Goal: Use online tool/utility: Use online tool/utility

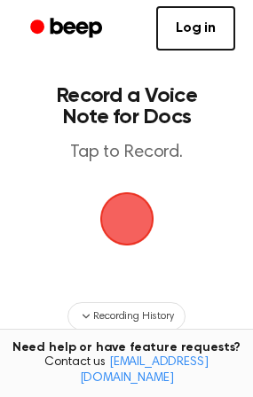
click at [135, 245] on span "button" at bounding box center [126, 218] width 68 height 68
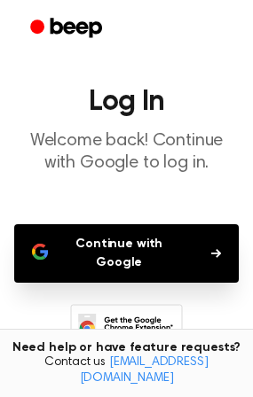
scroll to position [108, 0]
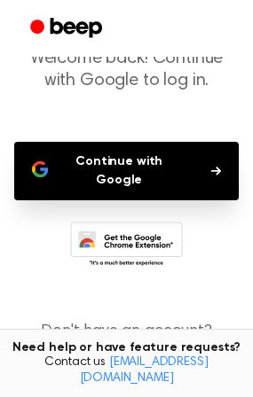
click at [156, 168] on button "Continue with Google" at bounding box center [126, 171] width 224 height 59
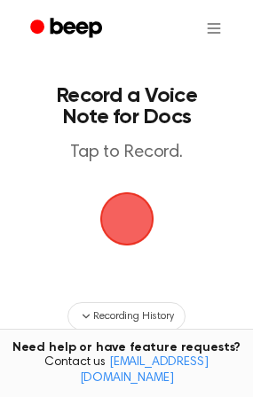
click at [129, 207] on span "button" at bounding box center [127, 219] width 90 height 90
click at [129, 207] on span "button" at bounding box center [127, 220] width 58 height 58
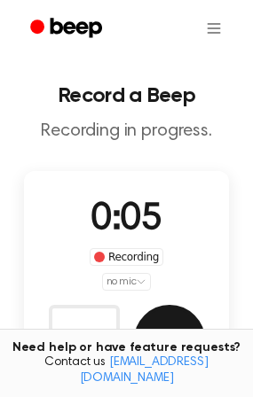
click at [180, 343] on button "Save" at bounding box center [169, 340] width 71 height 71
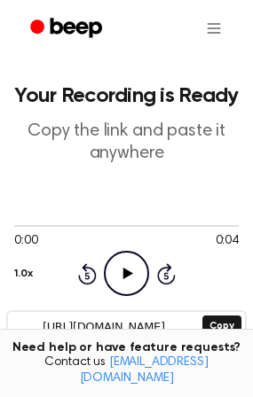
click at [137, 283] on icon "Play Audio" at bounding box center [126, 273] width 45 height 45
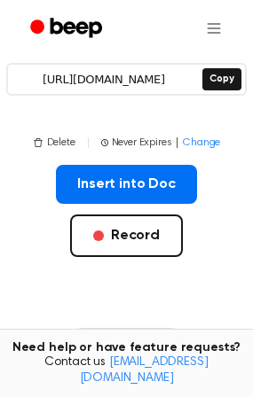
scroll to position [249, 0]
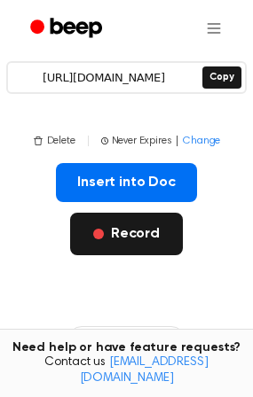
click at [176, 241] on button "Record" at bounding box center [126, 234] width 113 height 43
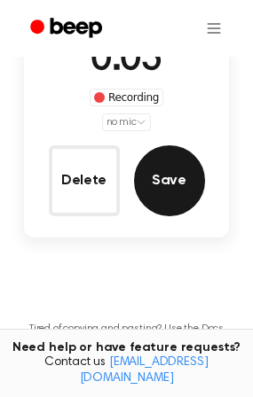
click at [160, 180] on button "Save" at bounding box center [169, 180] width 71 height 71
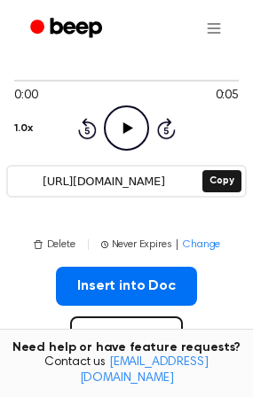
scroll to position [142, 0]
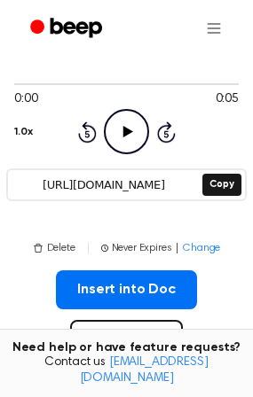
click at [136, 137] on icon "Play Audio" at bounding box center [126, 131] width 45 height 45
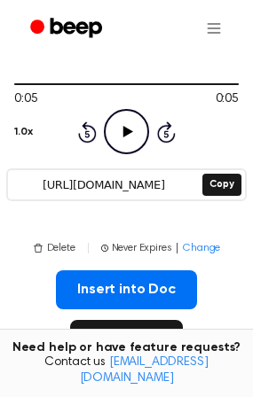
click at [122, 332] on button "Record" at bounding box center [126, 341] width 113 height 43
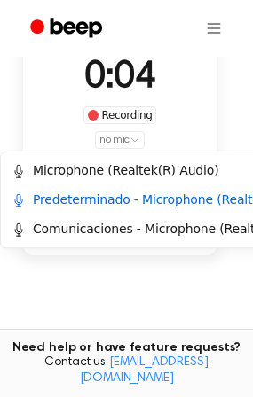
click at [128, 148] on html "Record a Beep Recording in progress. 0:04 Recording no mic Delete Save Tired of…" at bounding box center [126, 196] width 253 height 677
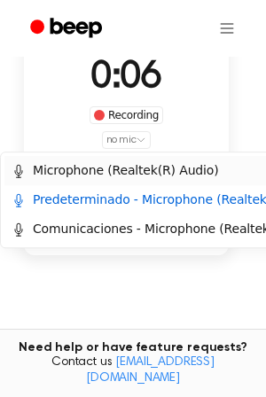
click at [124, 172] on div "Microphone (Realtek(R) Audio)" at bounding box center [115, 170] width 207 height 19
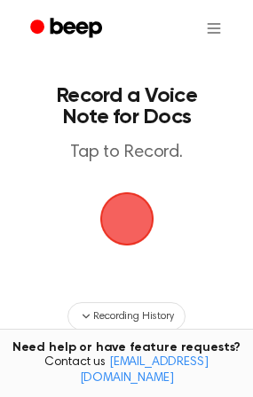
click at [124, 194] on span "button" at bounding box center [127, 219] width 64 height 64
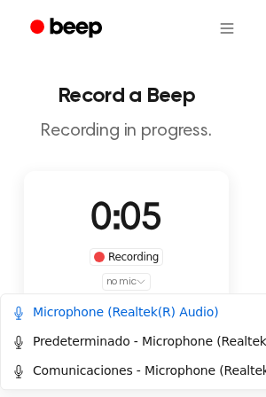
click at [130, 277] on html "Record a Beep Recording in progress. 0:05 Recording no mic Delete Save Tired of…" at bounding box center [133, 338] width 266 height 677
click at [156, 366] on div "Comunicaciones - Microphone (Realtek(R) Audio)" at bounding box center [171, 371] width 319 height 19
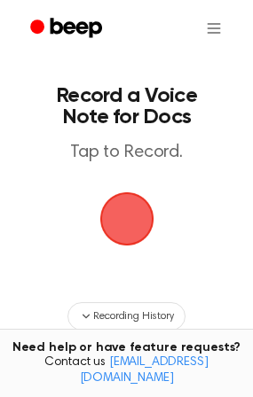
click at [126, 231] on span "button" at bounding box center [127, 219] width 50 height 50
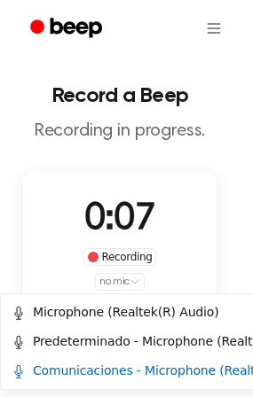
click at [137, 285] on html "Record a Beep Recording in progress. 0:07 Recording no mic Delete Save Tired of…" at bounding box center [126, 338] width 253 height 677
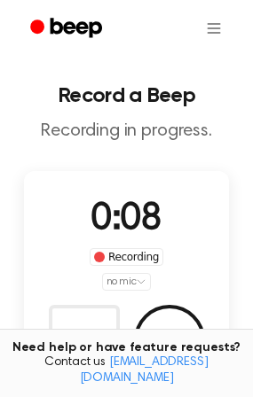
click at [218, 220] on html "Record a Beep Recording in progress. 0:08 Recording no mic Delete Save Tired of…" at bounding box center [126, 338] width 253 height 677
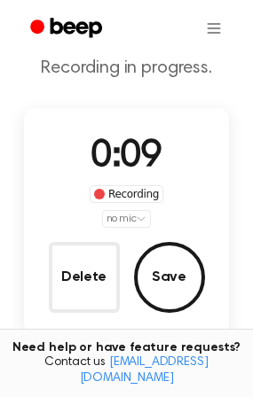
scroll to position [81, 0]
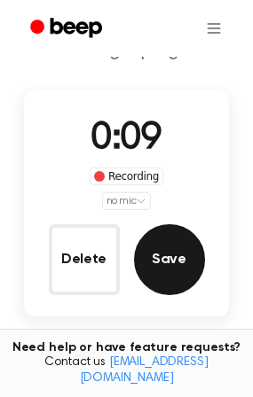
click at [185, 249] on button "Save" at bounding box center [169, 259] width 71 height 71
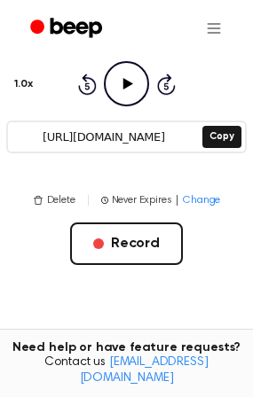
scroll to position [184, 0]
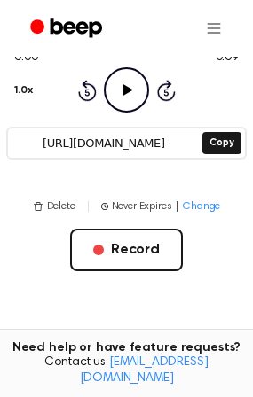
click at [131, 91] on icon "Play Audio" at bounding box center [126, 89] width 45 height 45
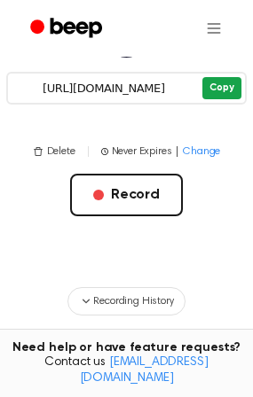
scroll to position [245, 0]
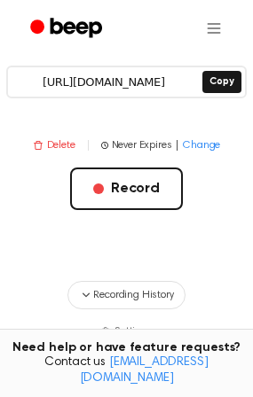
click at [58, 147] on button "Delete" at bounding box center [54, 145] width 43 height 16
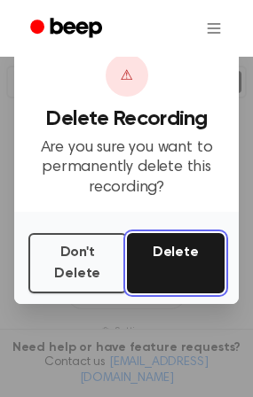
click at [175, 258] on button "Delete" at bounding box center [176, 263] width 98 height 60
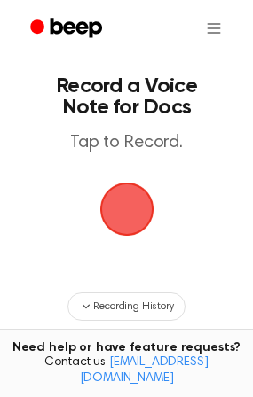
scroll to position [37, 0]
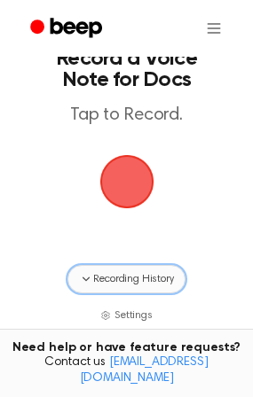
click at [147, 282] on span "Recording History" at bounding box center [133, 279] width 80 height 16
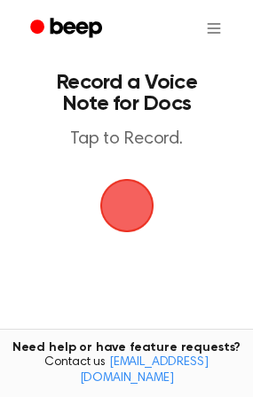
scroll to position [16, 0]
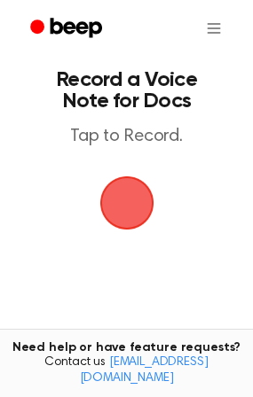
click at [131, 205] on span "button" at bounding box center [127, 204] width 90 height 90
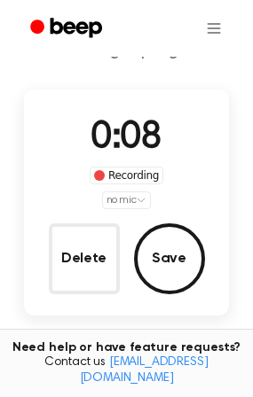
scroll to position [82, 0]
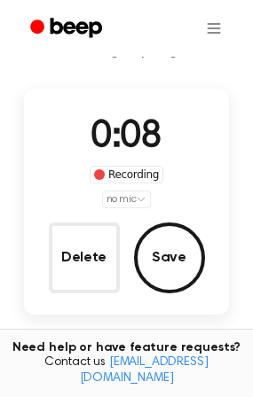
click at [141, 198] on html "Record a Beep Recording in progress. 0:08 Recording no mic Delete Save Tired of…" at bounding box center [126, 256] width 253 height 677
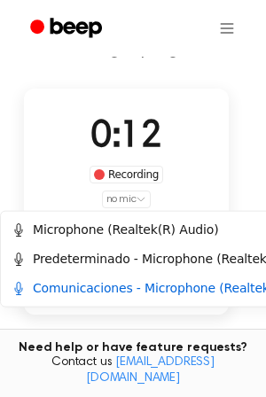
click at [217, 131] on html "Record a Beep Recording in progress. 0:12 Recording no mic Delete Save Tired of…" at bounding box center [133, 256] width 266 height 677
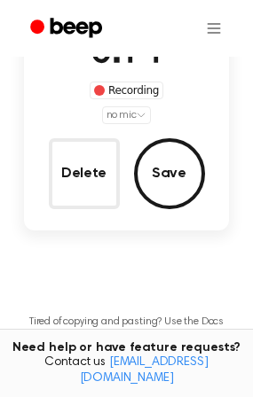
scroll to position [167, 0]
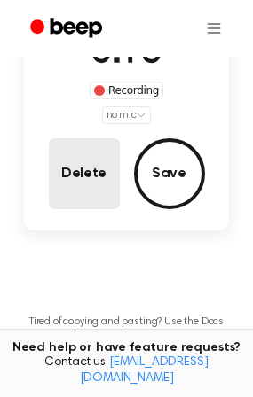
click at [89, 166] on button "Delete" at bounding box center [84, 173] width 71 height 71
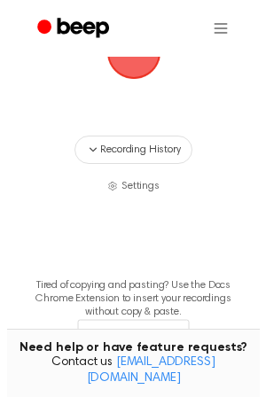
scroll to position [131, 0]
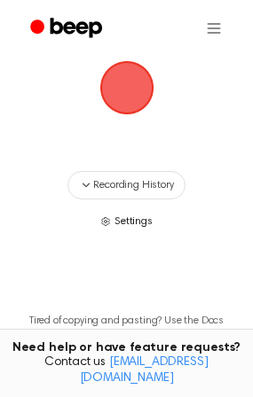
click at [140, 227] on span "Settings" at bounding box center [133, 222] width 38 height 16
select select "communications"
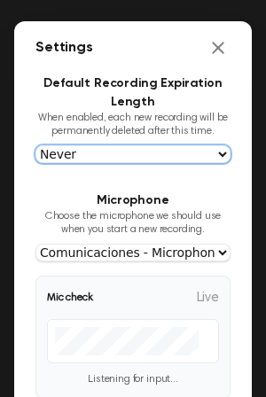
click at [166, 146] on select "Never In 1 Day In 1 Week In 1 Month In 1 Year" at bounding box center [132, 154] width 195 height 18
select select "1_day"
click at [35, 145] on select "Never In 1 Day In 1 Week In 1 Month In 1 Year" at bounding box center [132, 154] width 195 height 18
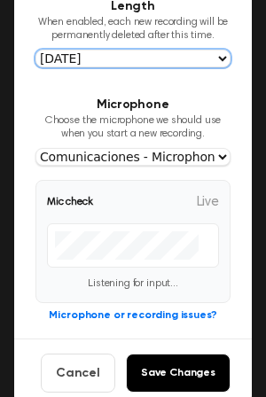
scroll to position [108, 0]
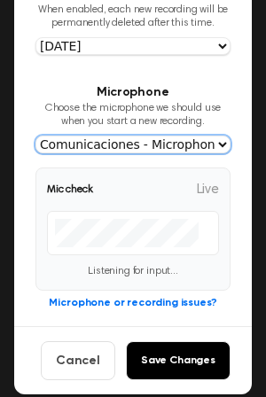
click at [176, 145] on select "Use System Default Microphone (Realtek(R) Audio) Predeterminado - Microphone (R…" at bounding box center [132, 145] width 195 height 18
click at [35, 137] on select "Use System Default Microphone (Realtek(R) Audio) Predeterminado - Microphone (R…" at bounding box center [132, 145] width 195 height 18
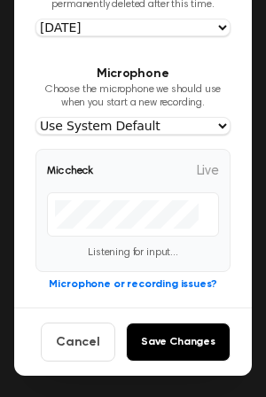
click at [208, 186] on div "Mic check Live Listening for input..." at bounding box center [132, 210] width 195 height 123
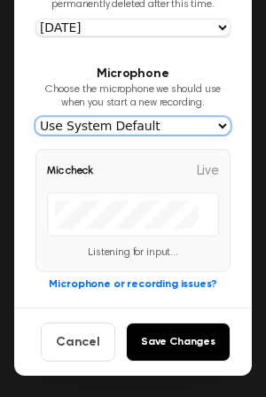
click at [191, 121] on select "Use System Default Microphone (Realtek(R) Audio) Predeterminado - Microphone (R…" at bounding box center [132, 126] width 195 height 18
click at [177, 123] on select "Use System Default Microphone (Realtek(R) Audio) Predeterminado - Microphone (R…" at bounding box center [132, 126] width 195 height 18
select select "38098062572a29a4fd1104fd5120e20815e6fa55754a5e5adf3c0fce0c6ca2f6"
click at [35, 117] on select "Use System Default Microphone (Realtek(R) Audio) Predeterminado - Microphone (R…" at bounding box center [132, 126] width 195 height 18
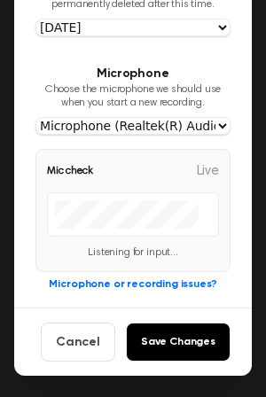
click at [144, 286] on button "Microphone or recording issues?" at bounding box center [133, 285] width 168 height 16
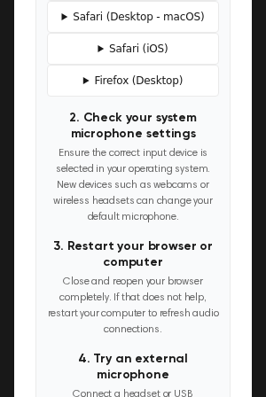
scroll to position [614, 0]
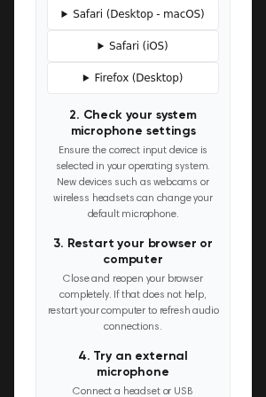
click at [151, 220] on p "Ensure the correct input device is selected in your operating system. New devic…" at bounding box center [133, 183] width 172 height 80
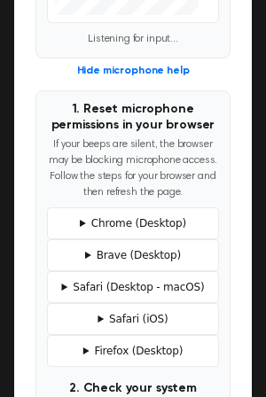
scroll to position [349, 0]
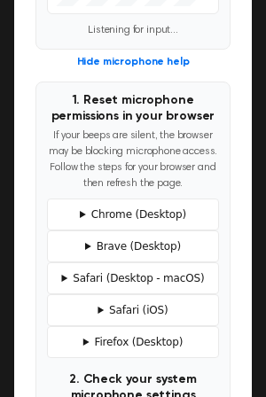
click at [153, 223] on summary "Chrome (Desktop)" at bounding box center [133, 215] width 156 height 16
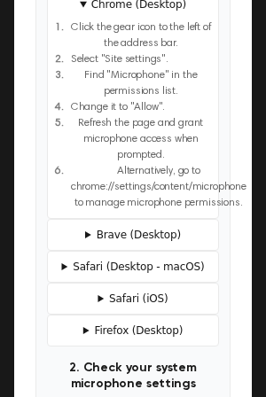
scroll to position [582, 0]
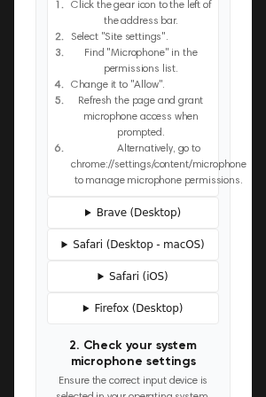
click at [174, 174] on span "Alternatively, go to chrome://settings/content/microphone to manage microphone …" at bounding box center [159, 165] width 176 height 48
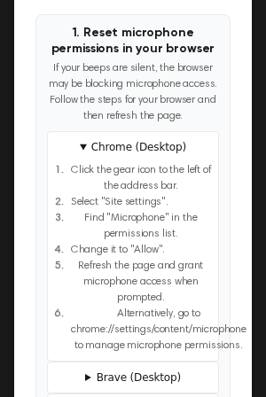
scroll to position [419, 0]
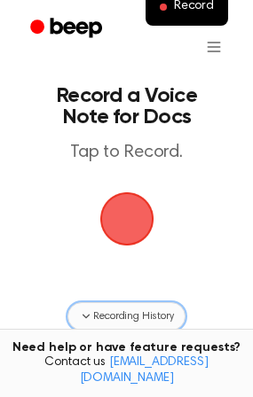
click at [121, 318] on span "Recording History" at bounding box center [133, 317] width 80 height 16
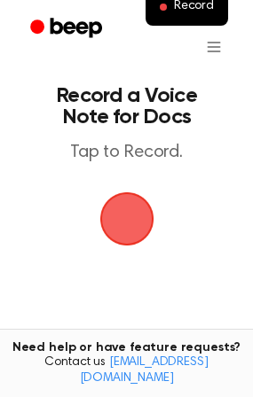
drag, startPoint x: 251, startPoint y: 176, endPoint x: 259, endPoint y: 162, distance: 16.3
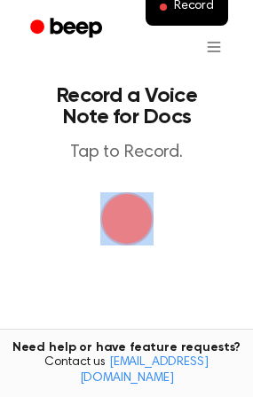
click at [131, 238] on span "button" at bounding box center [126, 219] width 66 height 66
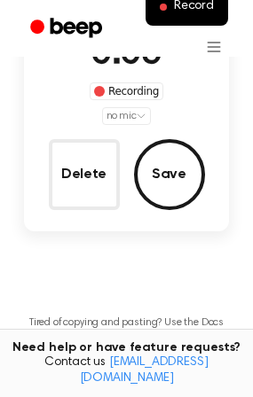
scroll to position [173, 0]
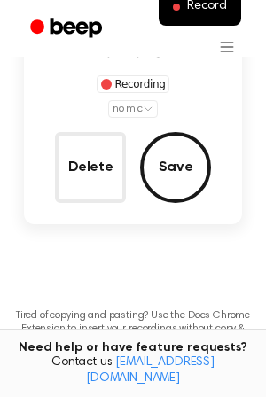
click at [121, 106] on html "Record Record a Beep Recording in progress. 0:06 Recording no mic Delete Save T…" at bounding box center [133, 165] width 266 height 677
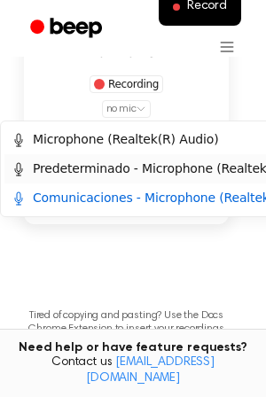
click at [130, 172] on div "Predeterminado - Microphone (Realtek(R) Audio)" at bounding box center [170, 169] width 317 height 19
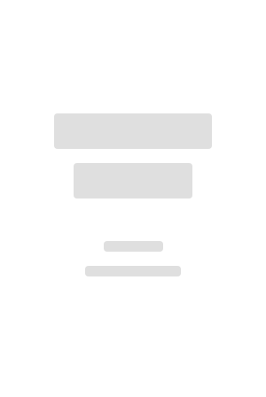
scroll to position [173, 0]
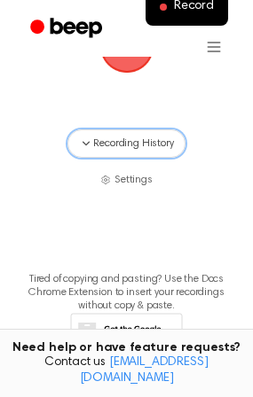
click at [132, 142] on span "Recording History" at bounding box center [133, 144] width 80 height 16
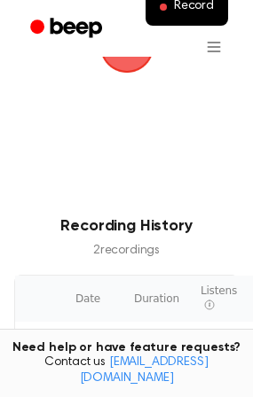
click at [124, 68] on span "button" at bounding box center [125, 45] width 83 height 83
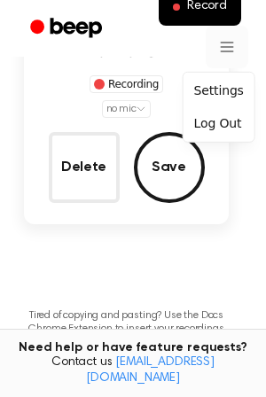
click at [211, 35] on html "Record Record a Beep Recording in progress. 0:06 Recording no mic Delete Save T…" at bounding box center [133, 165] width 266 height 677
click at [225, 88] on div "Settings" at bounding box center [219, 90] width 64 height 29
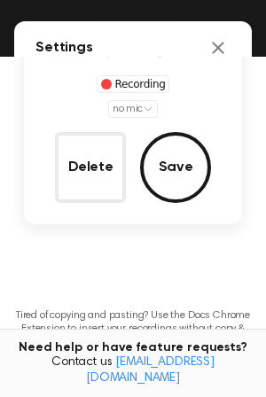
drag, startPoint x: 153, startPoint y: 39, endPoint x: 160, endPoint y: 23, distance: 17.8
click at [160, 23] on div "Settings" at bounding box center [133, 47] width 238 height 53
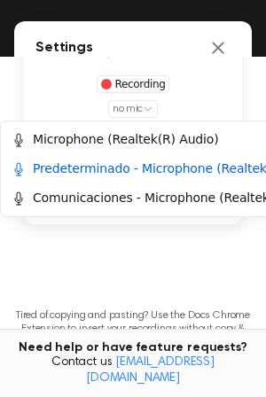
click at [137, 102] on html "Record Settings Default Recording Expiration Length When enabled, each new reco…" at bounding box center [133, 165] width 266 height 677
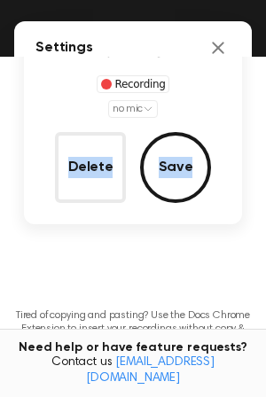
drag, startPoint x: 156, startPoint y: 93, endPoint x: 149, endPoint y: 215, distance: 122.6
click at [149, 215] on html "Record Settings Default Recording Expiration Length When enabled, each new reco…" at bounding box center [133, 165] width 266 height 677
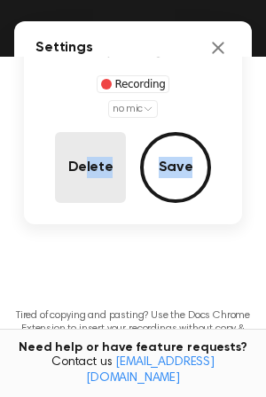
drag, startPoint x: 149, startPoint y: 215, endPoint x: 82, endPoint y: 173, distance: 79.0
click at [82, 173] on div "0:16 Recording no mic Delete Save" at bounding box center [133, 111] width 218 height 226
click at [82, 173] on button "Delete" at bounding box center [90, 167] width 71 height 71
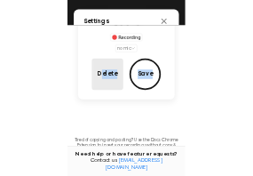
scroll to position [137, 0]
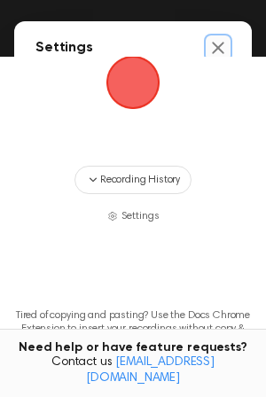
click at [209, 47] on icon "Close settings" at bounding box center [218, 48] width 18 height 18
